Goal: Information Seeking & Learning: Learn about a topic

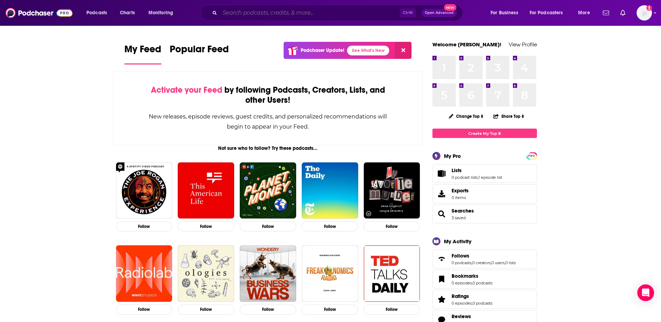
click at [250, 14] on input "Search podcasts, credits, & more..." at bounding box center [310, 12] width 180 height 11
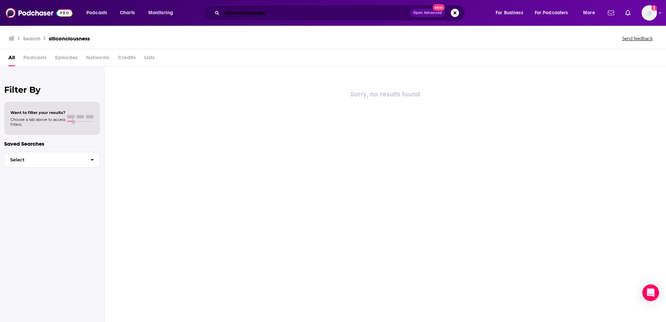
click at [282, 12] on input "siliconciousness" at bounding box center [316, 12] width 188 height 11
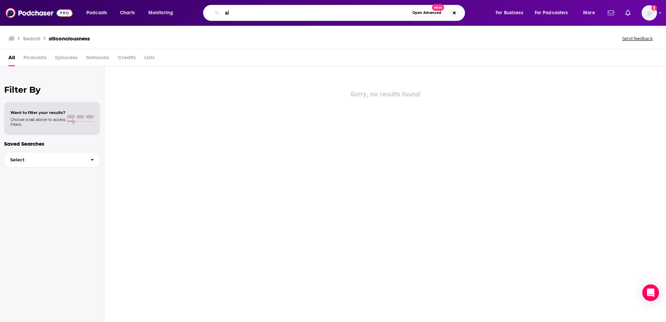
type input "s"
drag, startPoint x: 282, startPoint y: 12, endPoint x: 224, endPoint y: 15, distance: 58.3
click at [224, 15] on input "dsr siliconciousness" at bounding box center [315, 12] width 187 height 11
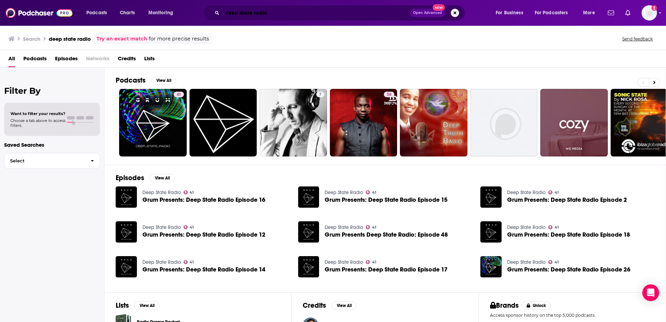
click at [278, 8] on input "deep state radio" at bounding box center [316, 12] width 188 height 11
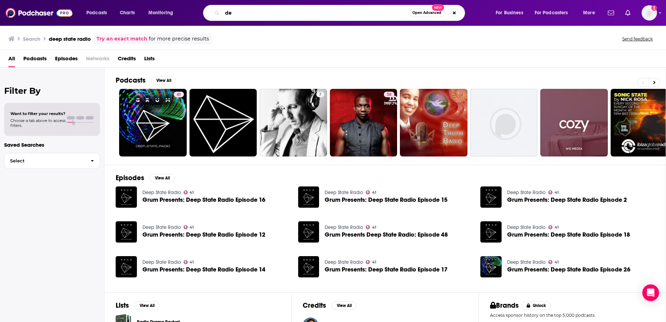
type input "d"
type input "DSR"
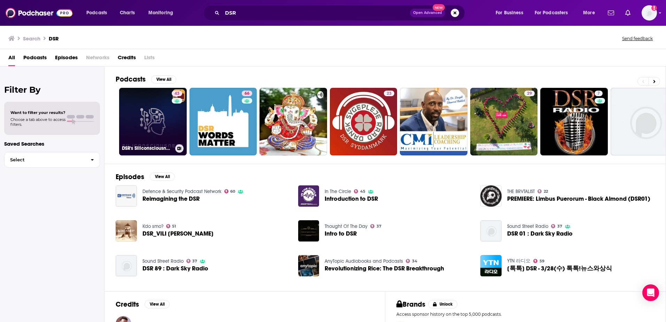
click at [166, 125] on link "43 DSR's Siliconsciousness" at bounding box center [153, 122] width 68 height 68
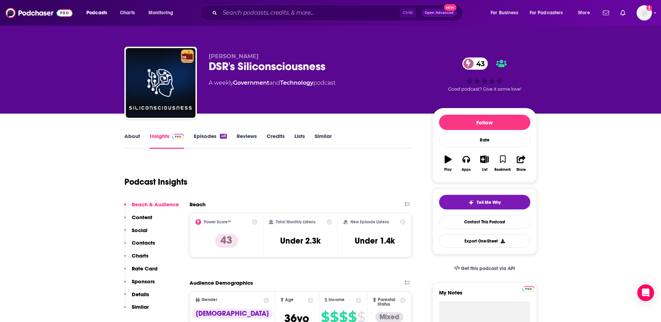
click at [208, 136] on link "Episodes 49" at bounding box center [210, 141] width 33 height 16
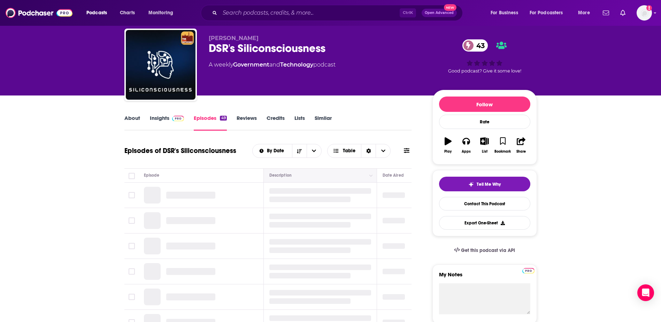
scroll to position [70, 0]
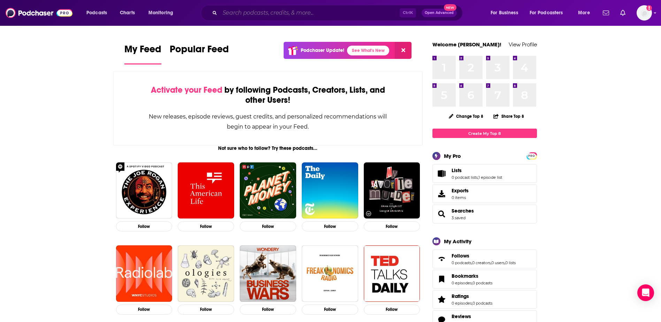
click at [335, 17] on input "Search podcasts, credits, & more..." at bounding box center [310, 12] width 180 height 11
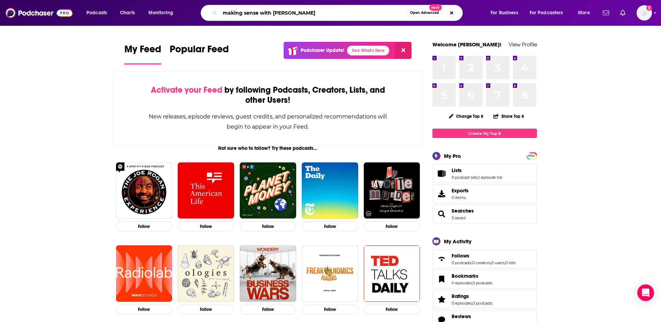
type input "making sense with [PERSON_NAME]"
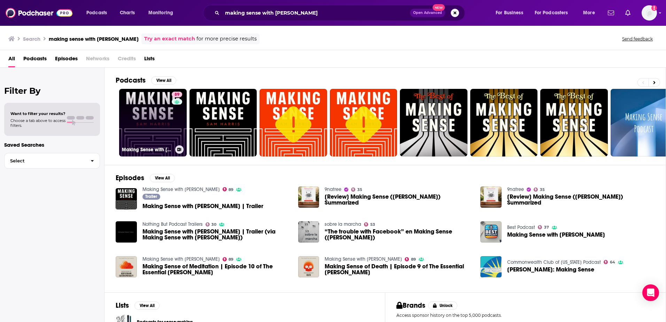
click at [164, 117] on link "89 Making Sense with [PERSON_NAME]" at bounding box center [153, 123] width 68 height 68
